Goal: Task Accomplishment & Management: Complete application form

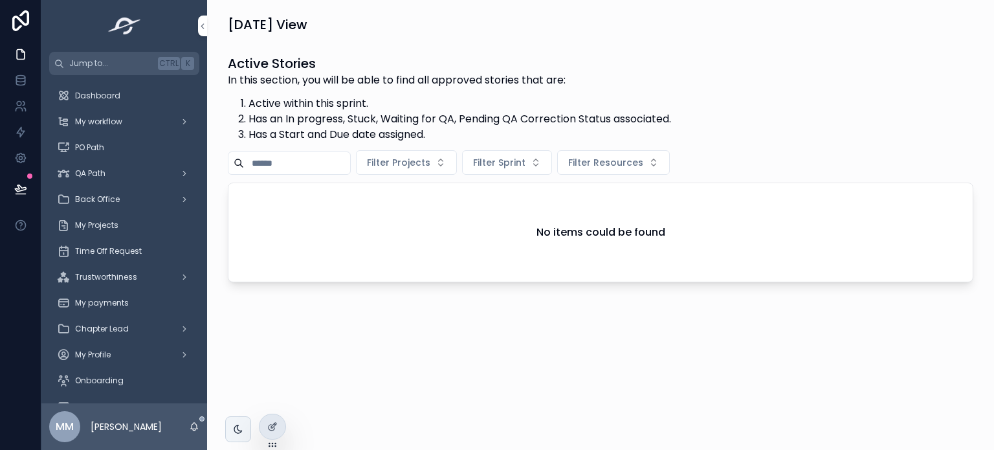
click at [0, 0] on div at bounding box center [0, 0] width 0 height 0
click at [0, 0] on icon at bounding box center [0, 0] width 0 height 0
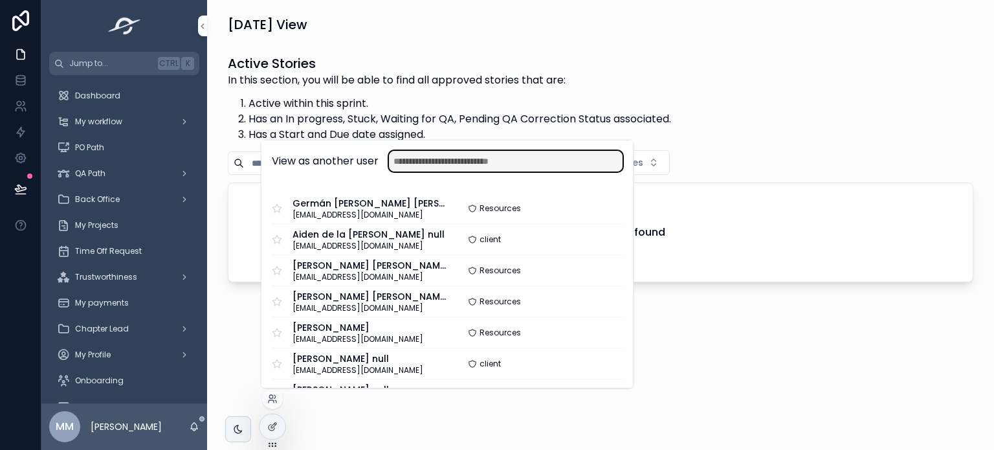
click at [409, 161] on input "text" at bounding box center [506, 161] width 234 height 21
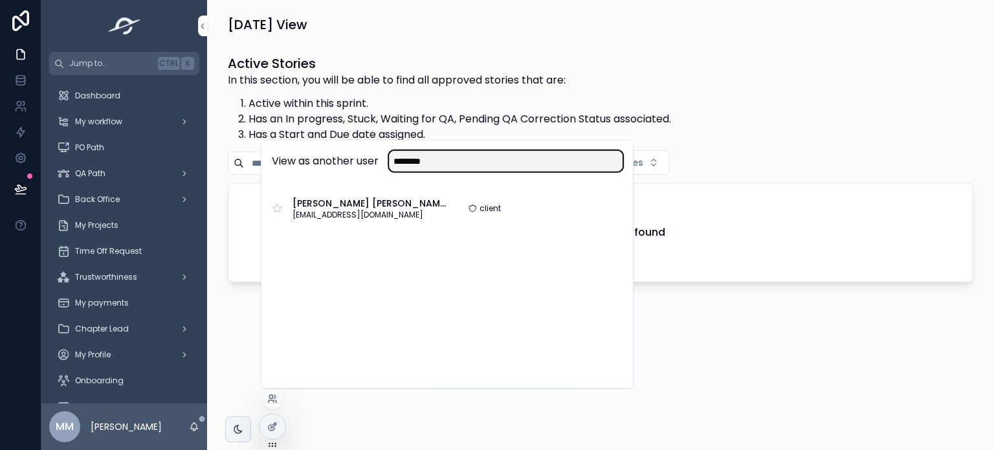
type input "********"
click at [0, 0] on button "Select" at bounding box center [0, 0] width 0 height 0
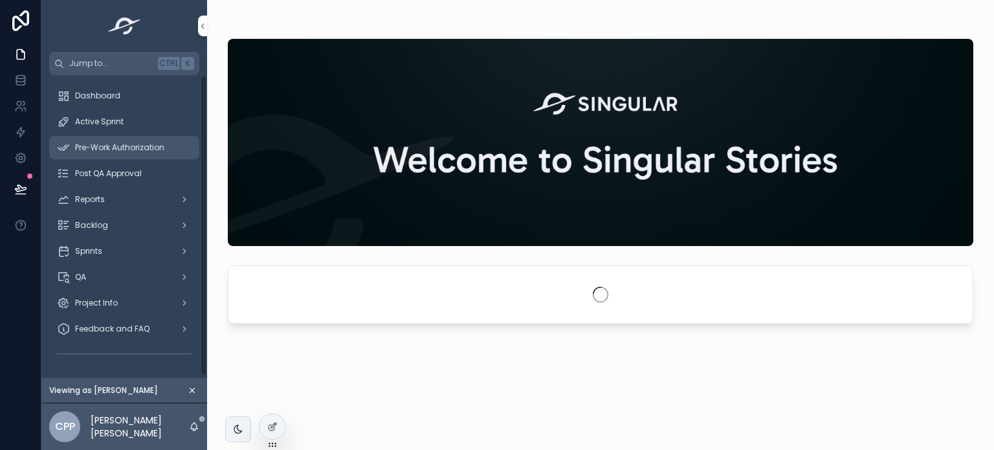
click at [129, 152] on span "Pre-Work Authorization" at bounding box center [119, 147] width 89 height 10
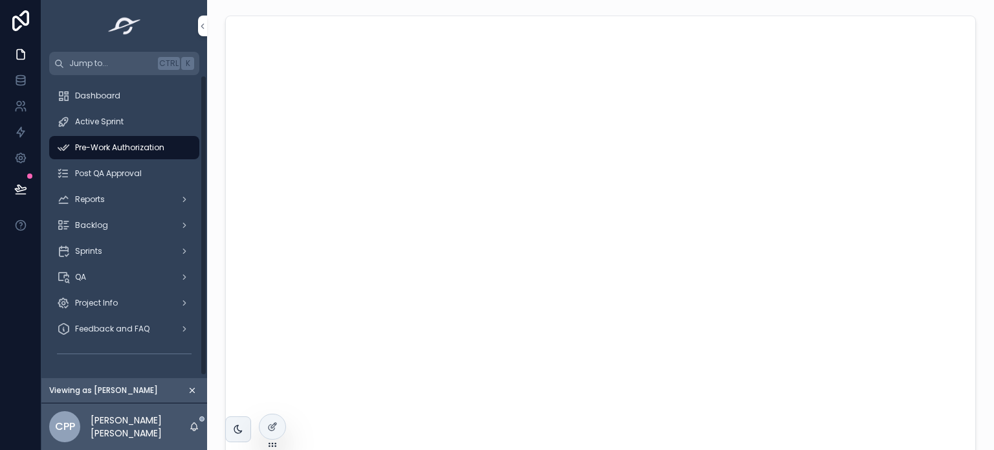
click at [110, 143] on span "Pre-Work Authorization" at bounding box center [119, 147] width 89 height 10
click at [146, 129] on div "Active Sprint" at bounding box center [124, 121] width 135 height 21
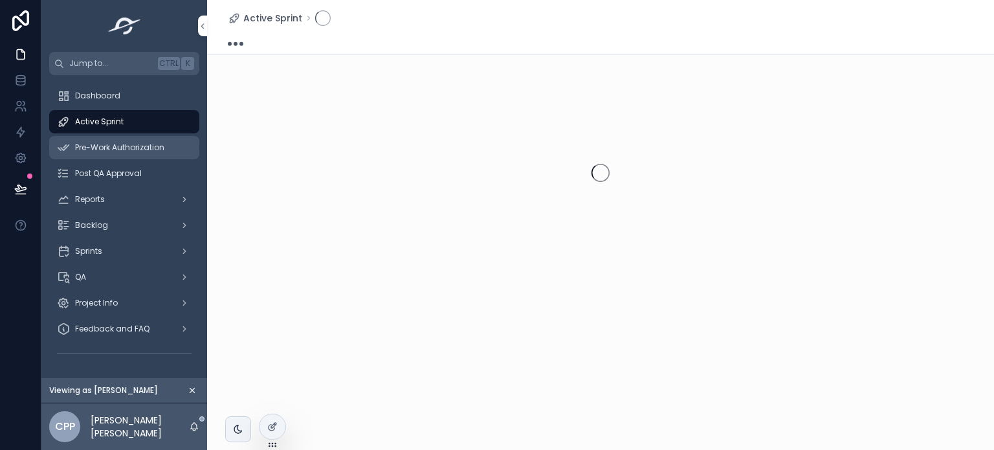
click at [137, 149] on span "Pre-Work Authorization" at bounding box center [119, 147] width 89 height 10
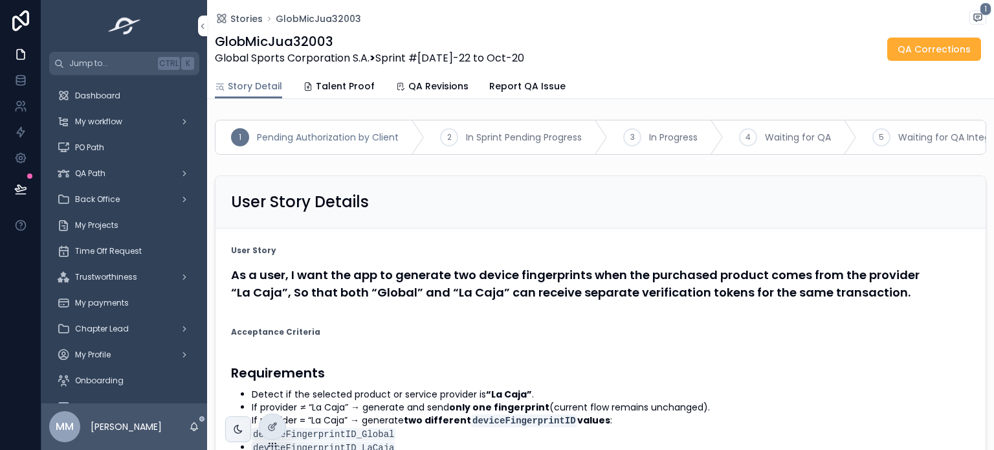
click at [0, 0] on icon at bounding box center [0, 0] width 0 height 0
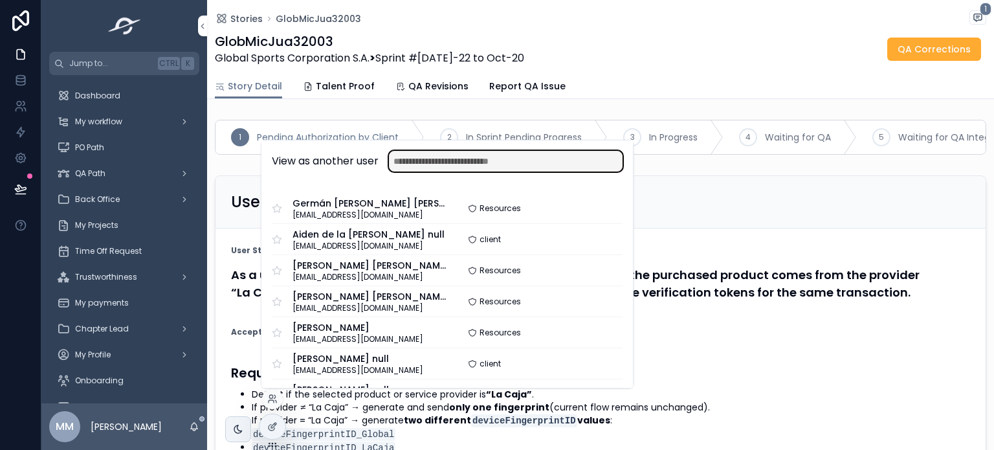
click at [461, 166] on input "text" at bounding box center [506, 161] width 234 height 21
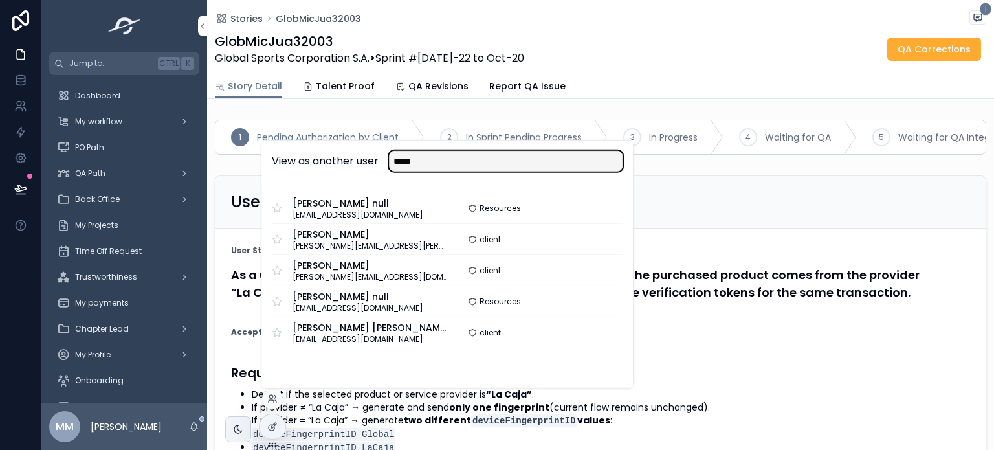
type input "*****"
click at [0, 0] on button "Select" at bounding box center [0, 0] width 0 height 0
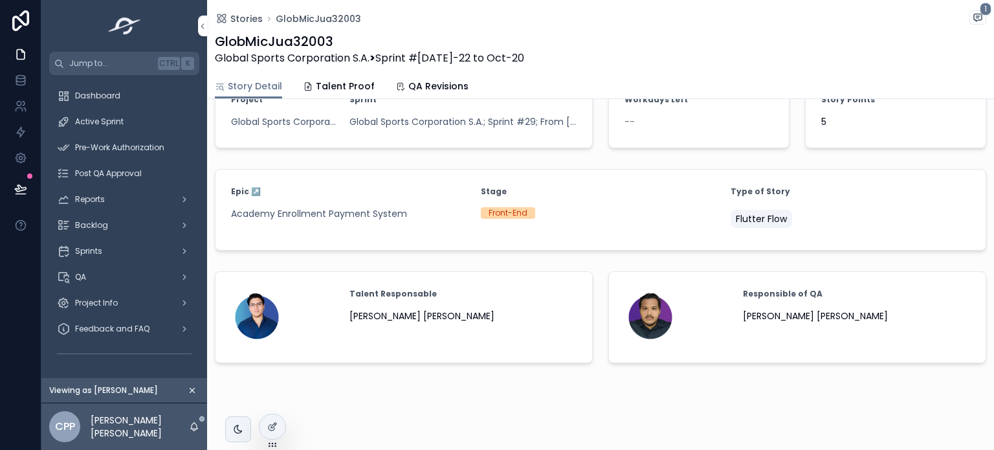
scroll to position [732, 0]
